Goal: Task Accomplishment & Management: Manage account settings

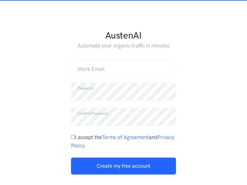
click at [149, 185] on link "Log in" at bounding box center [149, 189] width 12 height 6
